Goal: Information Seeking & Learning: Learn about a topic

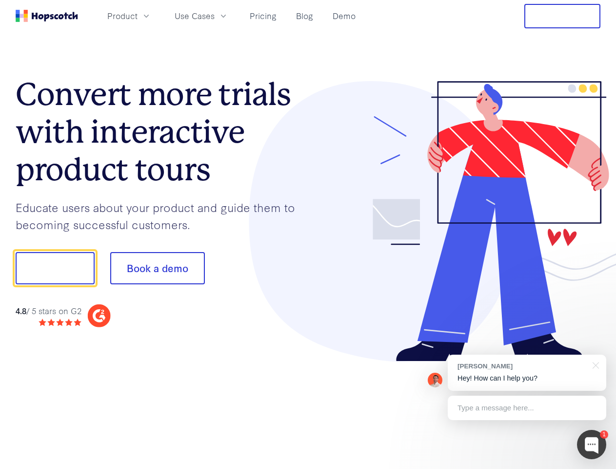
click at [308, 234] on div at bounding box center [454, 221] width 293 height 281
click at [138, 16] on span "Product" at bounding box center [122, 16] width 30 height 12
click at [215, 16] on span "Use Cases" at bounding box center [195, 16] width 40 height 12
click at [563, 16] on button "Free Trial" at bounding box center [563, 16] width 76 height 24
click at [55, 268] on button "Show me!" at bounding box center [55, 268] width 79 height 32
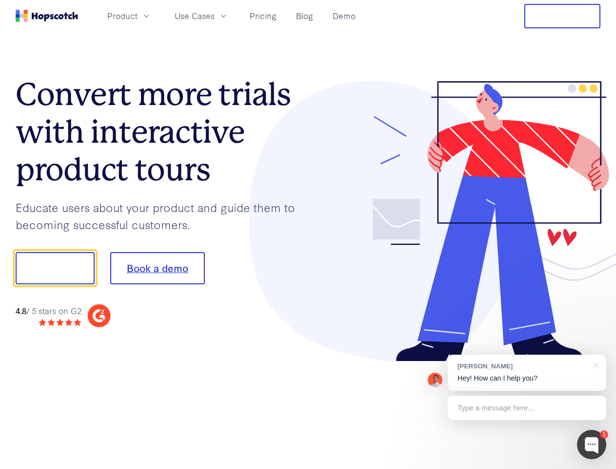
click at [157, 268] on button "Book a demo" at bounding box center [157, 268] width 95 height 32
click at [592, 444] on div at bounding box center [591, 444] width 29 height 29
click at [527, 372] on div "[PERSON_NAME] Hey! How can I help you?" at bounding box center [527, 372] width 159 height 36
click at [595, 364] on div at bounding box center [594, 364] width 24 height 20
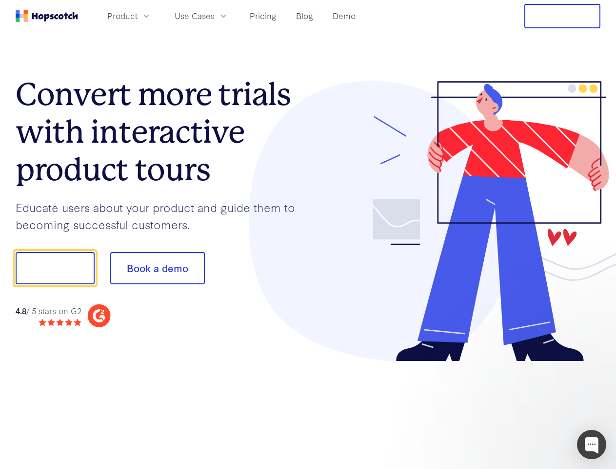
click at [527, 408] on div at bounding box center [515, 332] width 183 height 195
